Goal: Find specific page/section

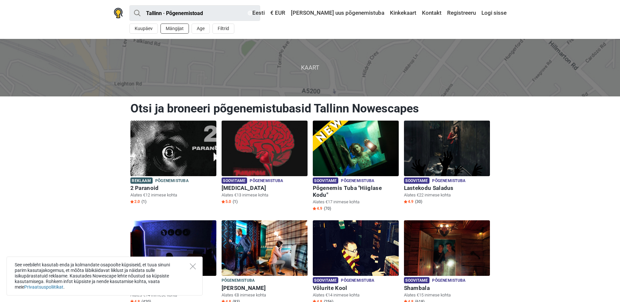
click at [166, 27] on button "Mängijat" at bounding box center [174, 29] width 28 height 10
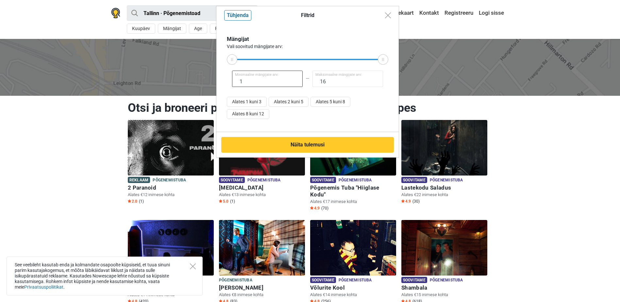
drag, startPoint x: 266, startPoint y: 80, endPoint x: 155, endPoint y: 79, distance: 111.4
click at [155, 79] on div "Filtrid Tühjenda Mängijat Vali soovitud mängijate arv: 1 Minimaalne mängijate a…" at bounding box center [310, 151] width 620 height 302
type input "8"
drag, startPoint x: 333, startPoint y: 82, endPoint x: 311, endPoint y: 86, distance: 22.3
click at [312, 86] on input "16" at bounding box center [347, 79] width 71 height 16
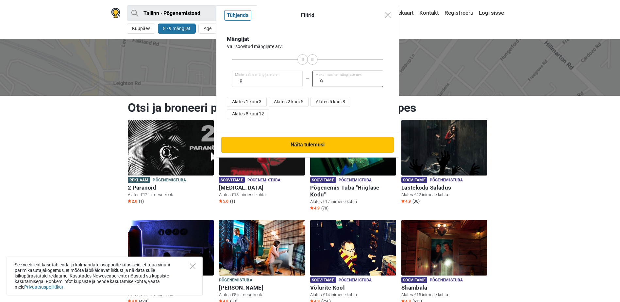
type input "9"
click at [307, 146] on button "Näita tulemusi" at bounding box center [307, 145] width 172 height 16
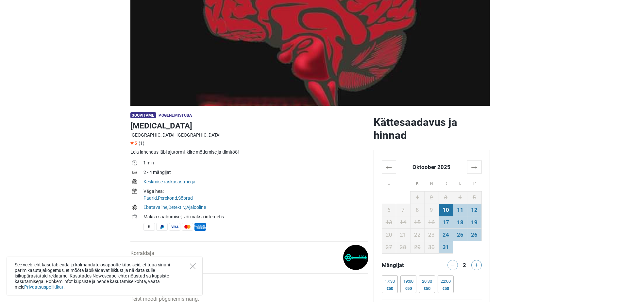
scroll to position [98, 0]
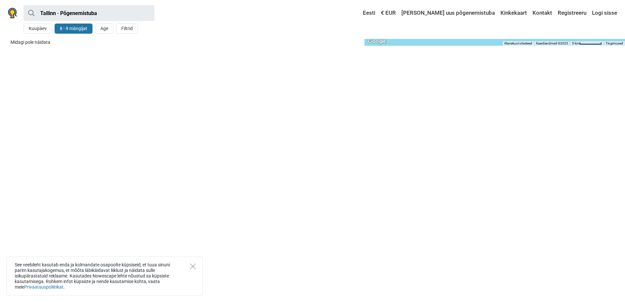
click at [75, 30] on button "8 - 9 mängijat" at bounding box center [74, 29] width 38 height 10
type input "8"
type input "9"
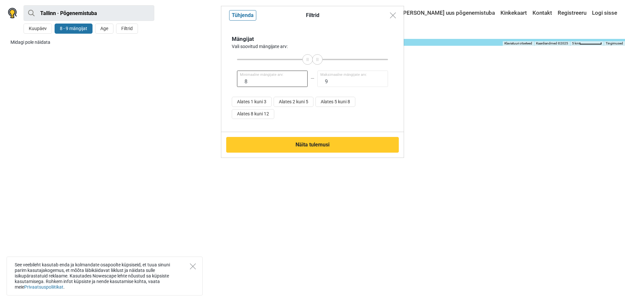
drag, startPoint x: 280, startPoint y: 79, endPoint x: 211, endPoint y: 82, distance: 68.4
click at [211, 82] on div "Filtrid Tühjenda Mängijat Vali soovitud mängijate arv: 8 Minimaalne mängijate a…" at bounding box center [312, 151] width 625 height 302
type input "7"
drag, startPoint x: 346, startPoint y: 82, endPoint x: 264, endPoint y: 85, distance: 82.4
click at [264, 85] on div "7 Minimaalne mängijate arv: 9 Maksimaalne mängijate arv:" at bounding box center [312, 79] width 161 height 16
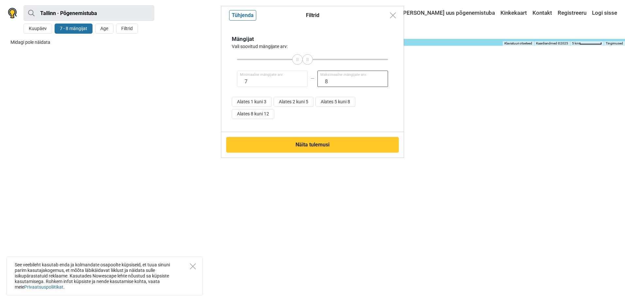
type input "8"
click at [302, 137] on div "Näita tulemusi" at bounding box center [312, 145] width 182 height 26
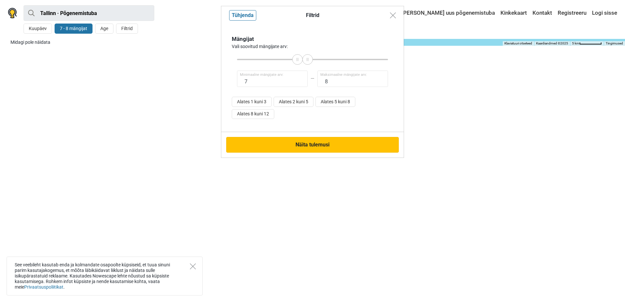
click at [299, 138] on button "Näita tulemusi" at bounding box center [312, 145] width 172 height 16
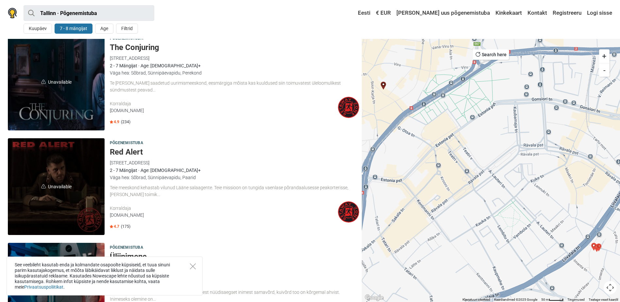
scroll to position [291, 0]
